Goal: Task Accomplishment & Management: Use online tool/utility

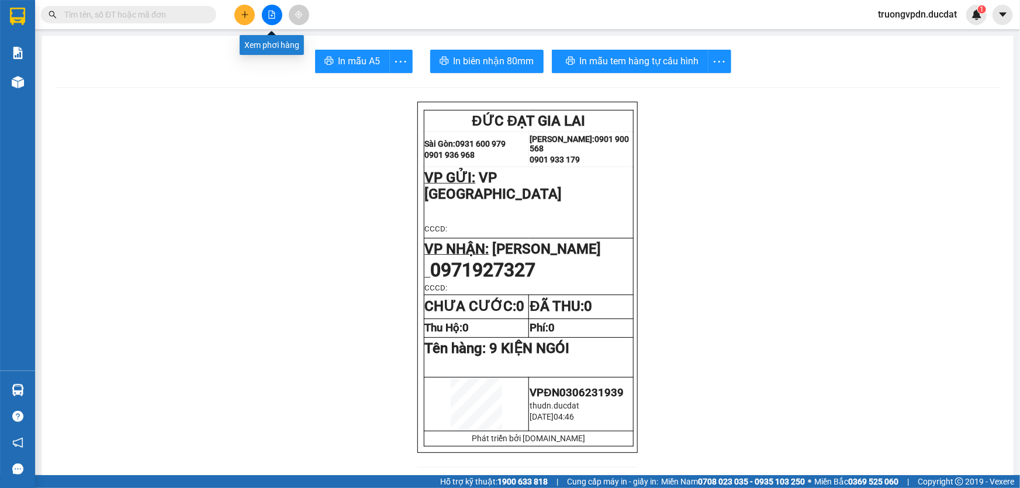
click at [277, 16] on button at bounding box center [272, 15] width 20 height 20
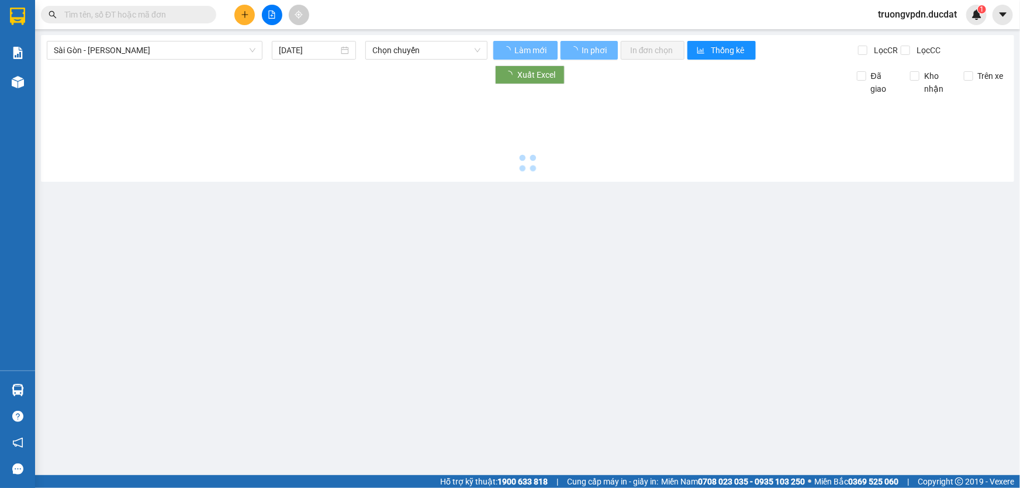
type input "[DATE]"
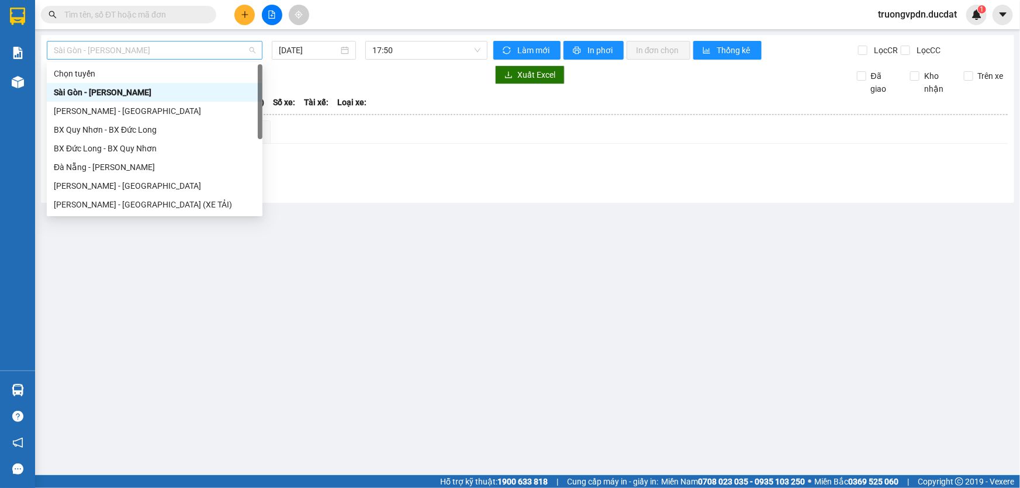
click at [251, 53] on span "Sài Gòn - [PERSON_NAME]" at bounding box center [155, 51] width 202 height 18
click at [121, 185] on div "[PERSON_NAME] - [GEOGRAPHIC_DATA]" at bounding box center [155, 186] width 202 height 13
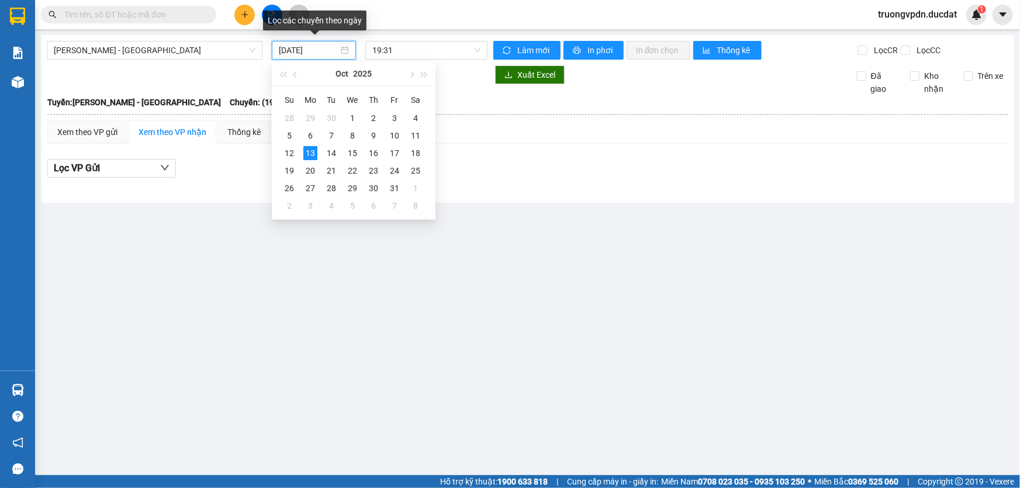
click at [333, 51] on input "[DATE]" at bounding box center [309, 50] width 60 height 13
click at [293, 152] on div "12" at bounding box center [289, 153] width 14 height 14
type input "[DATE]"
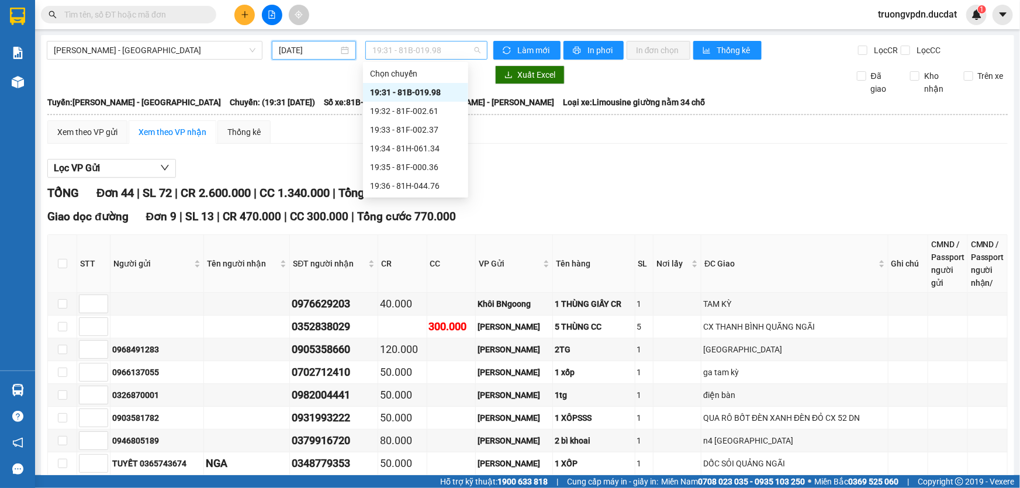
click at [461, 54] on span "19:31 - 81B-019.98" at bounding box center [426, 51] width 108 height 18
click at [434, 96] on div "19:31 - 81B-019.98" at bounding box center [415, 92] width 91 height 13
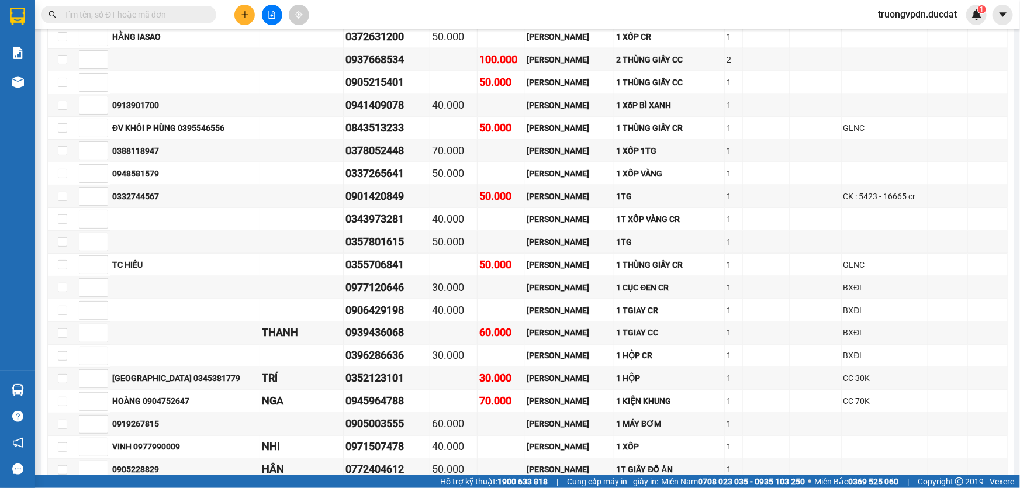
scroll to position [1000, 0]
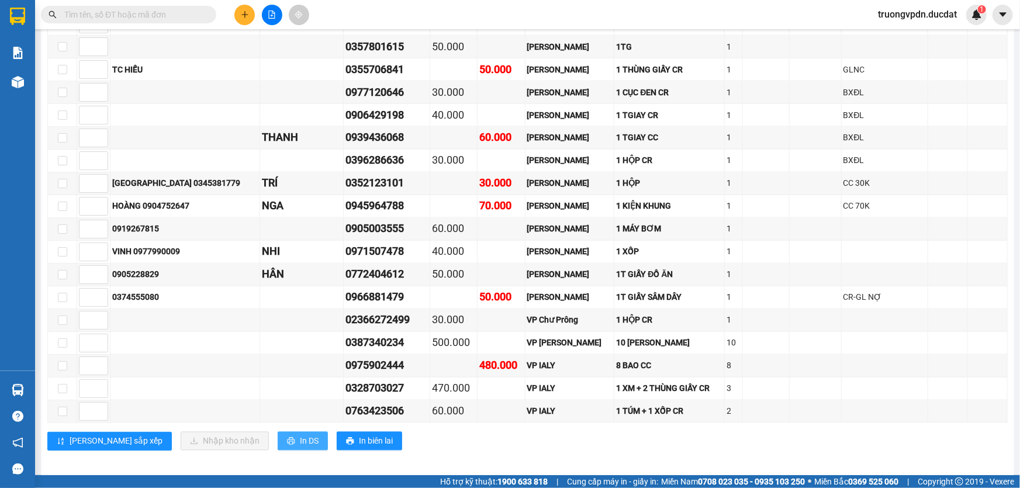
click at [300, 438] on span "In DS" at bounding box center [309, 441] width 19 height 13
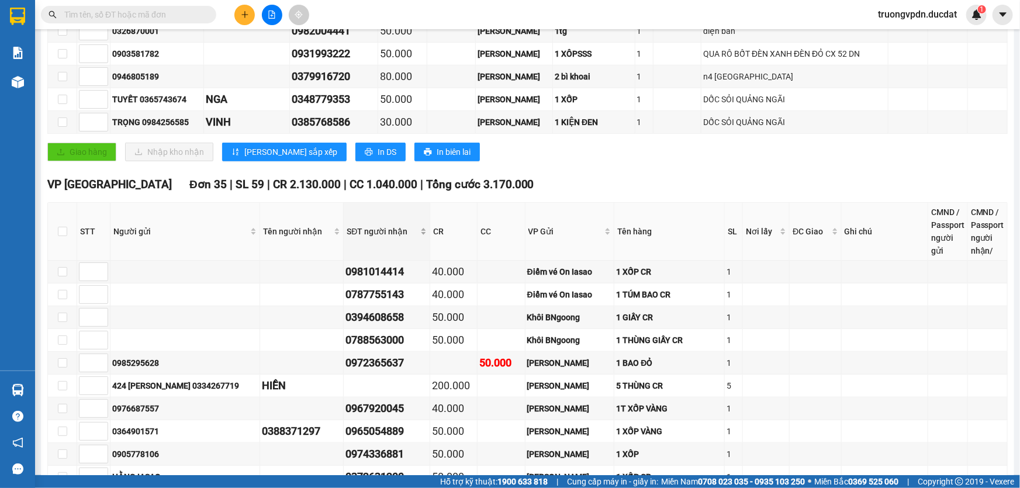
scroll to position [256, 0]
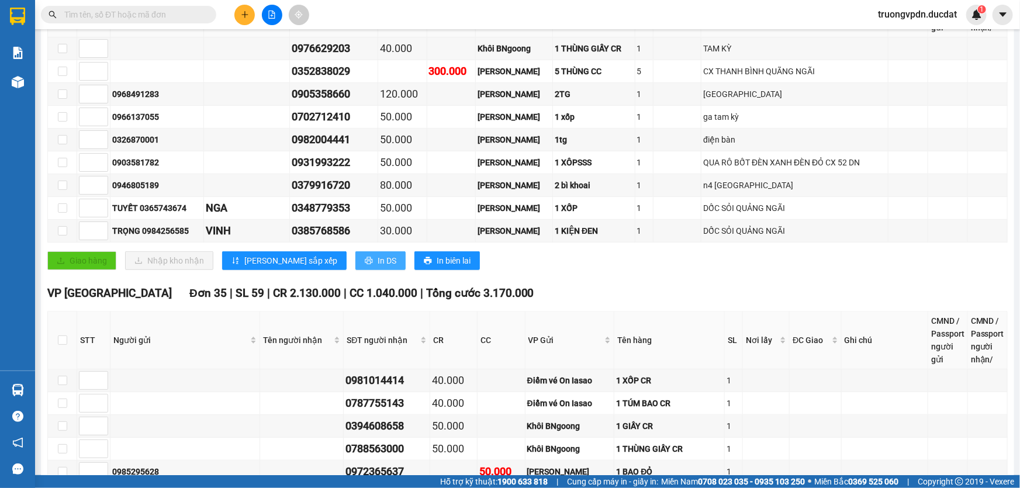
click at [378, 257] on span "In DS" at bounding box center [387, 260] width 19 height 13
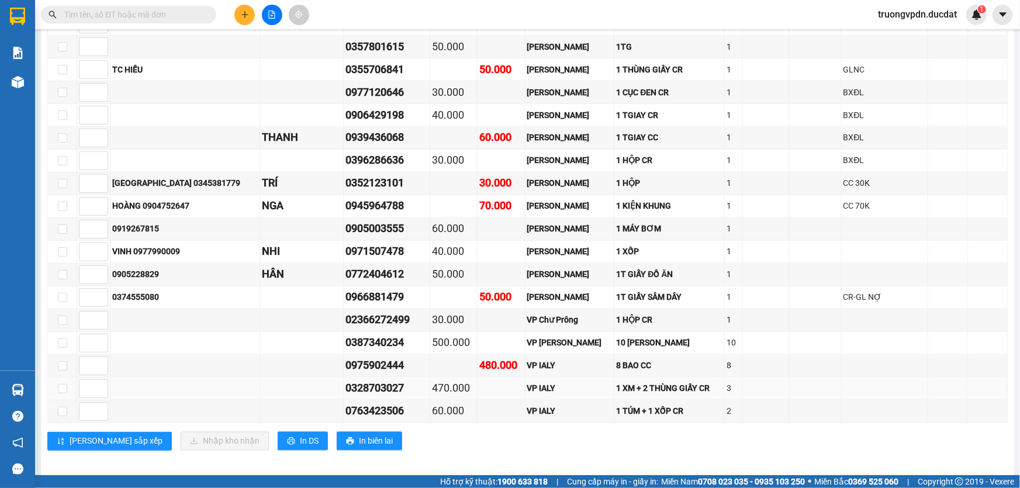
scroll to position [787, 0]
